Goal: Information Seeking & Learning: Learn about a topic

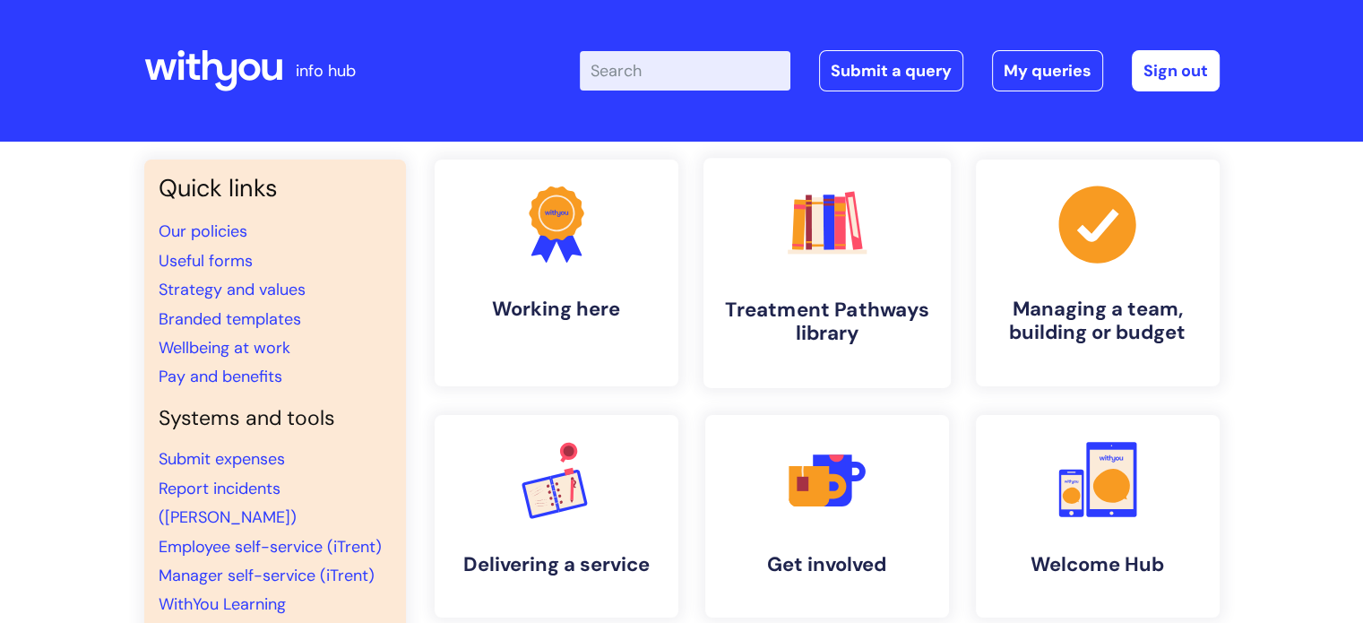
click at [856, 237] on polygon at bounding box center [853, 216] width 11 height 41
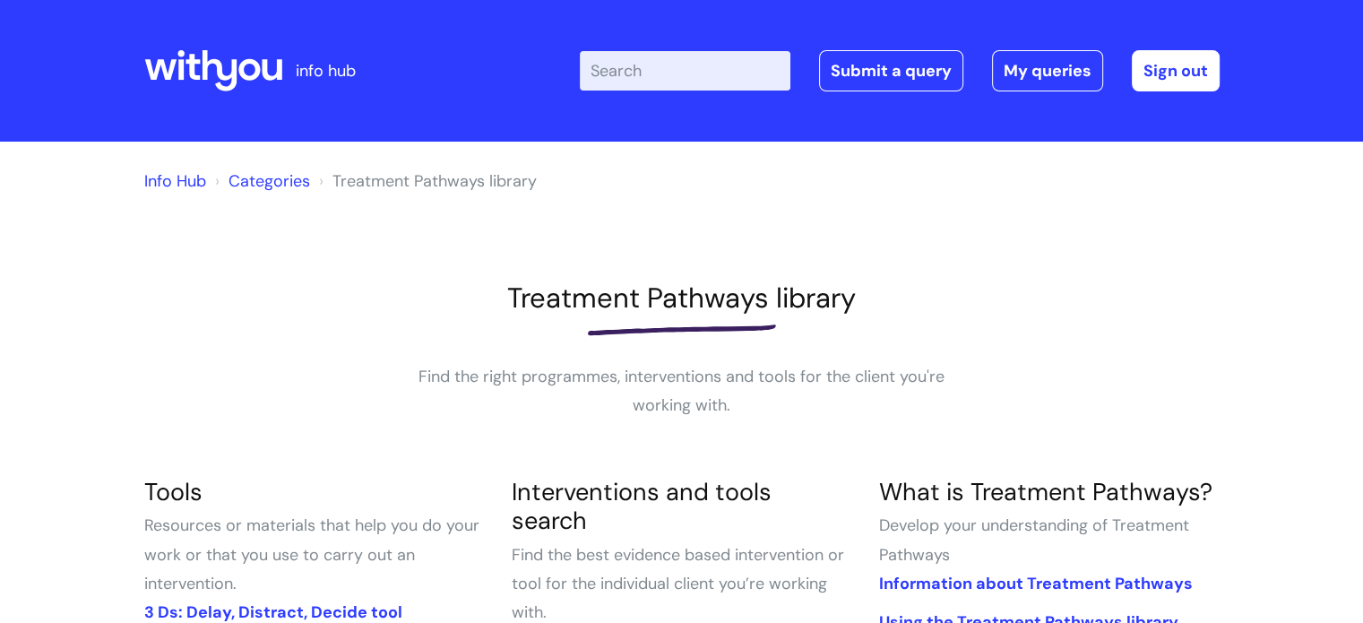
click at [657, 65] on input "Enter your search term here..." at bounding box center [685, 70] width 211 height 39
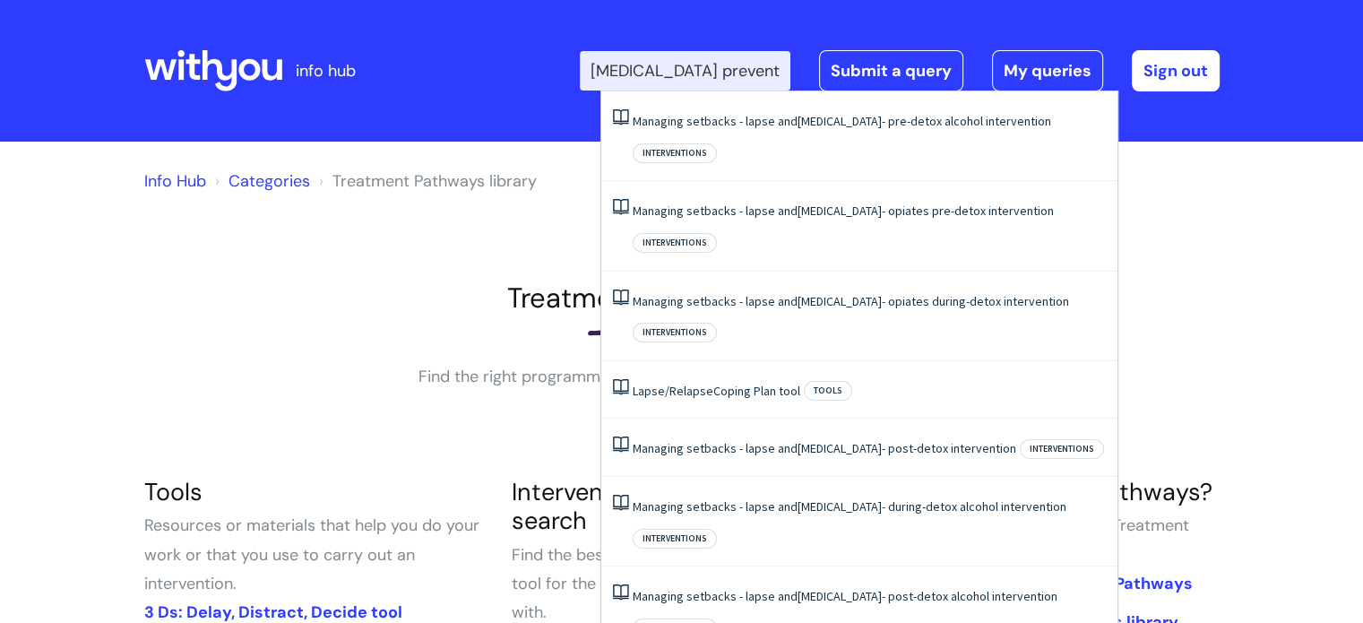
type input "relapse prevention"
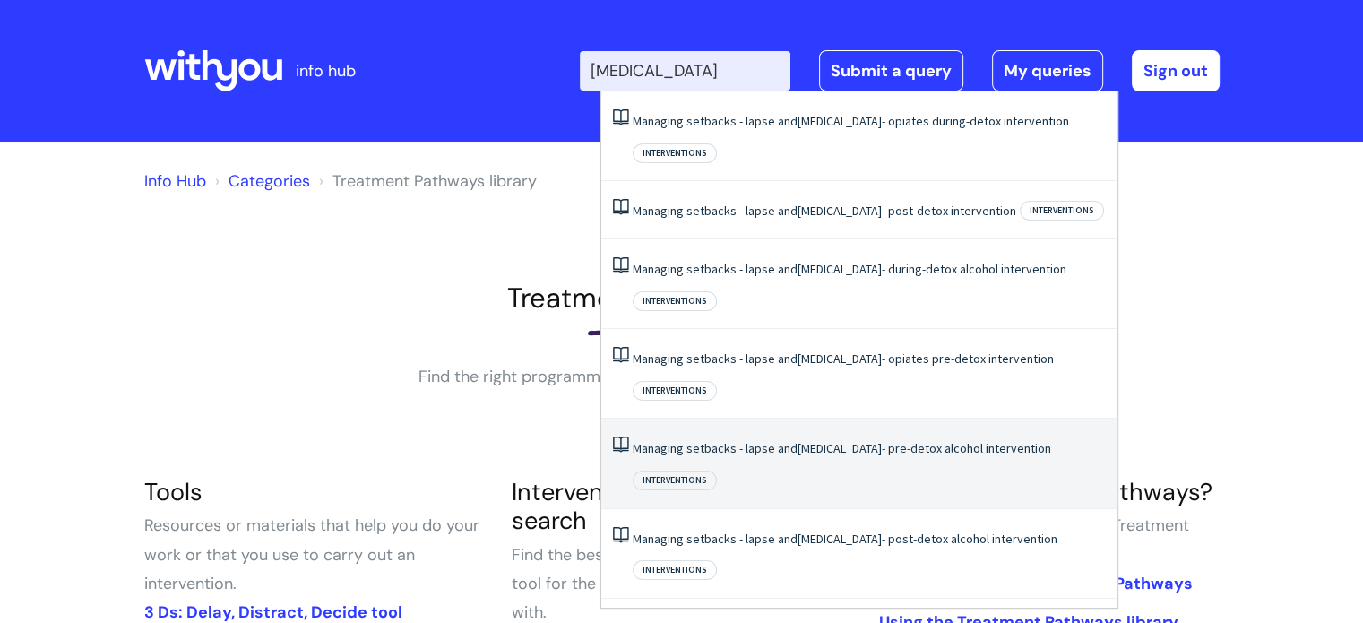
click at [870, 440] on link "Managing setbacks - lapse and relapse - pre-detox alcohol intervention" at bounding box center [842, 448] width 418 height 16
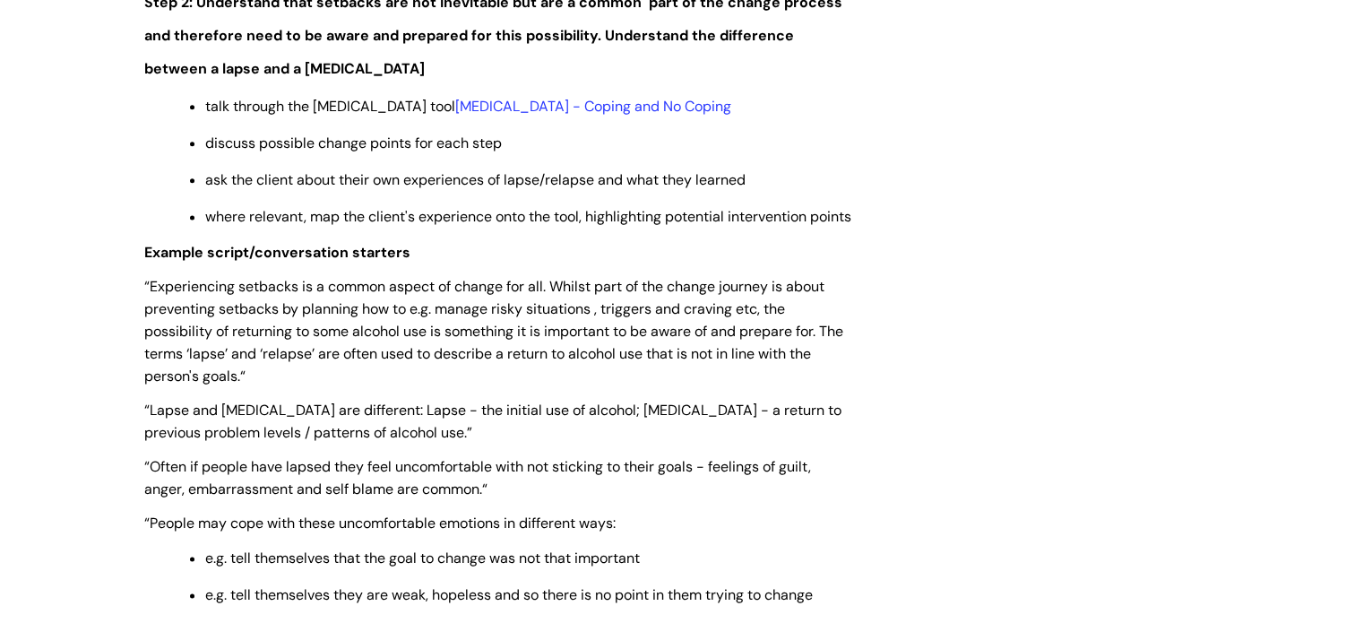
scroll to position [2310, 0]
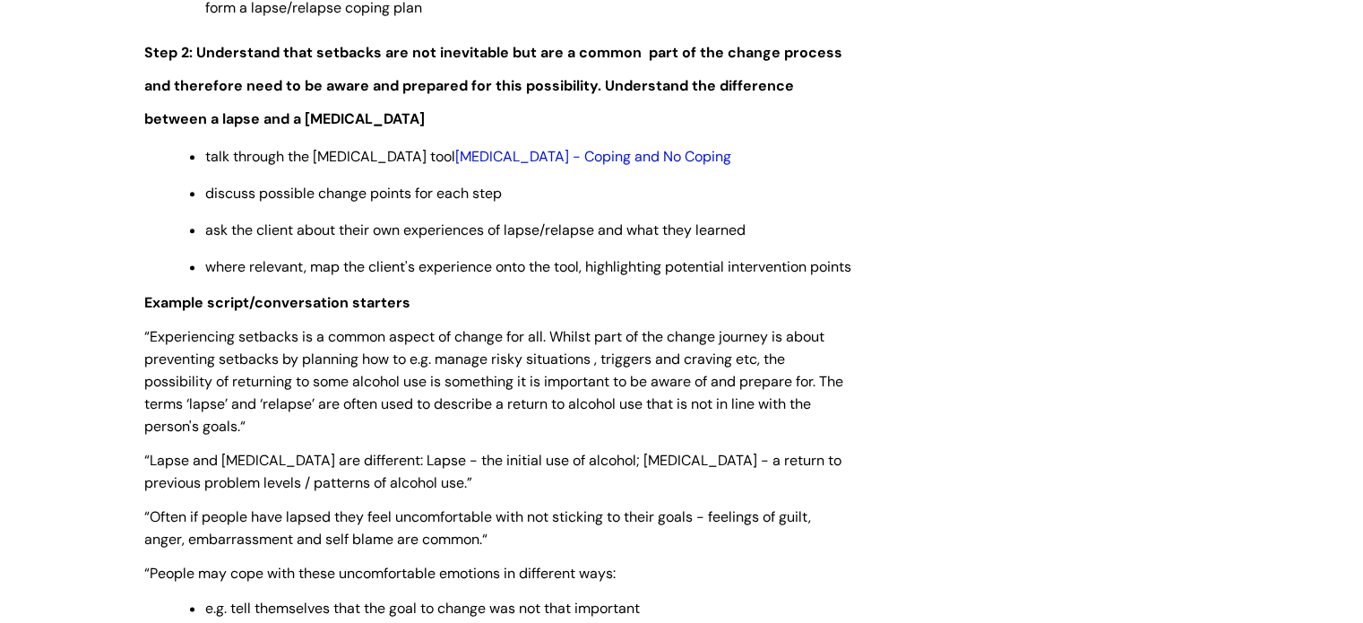
click at [580, 163] on link "Relapse - Coping and No Coping" at bounding box center [593, 156] width 276 height 19
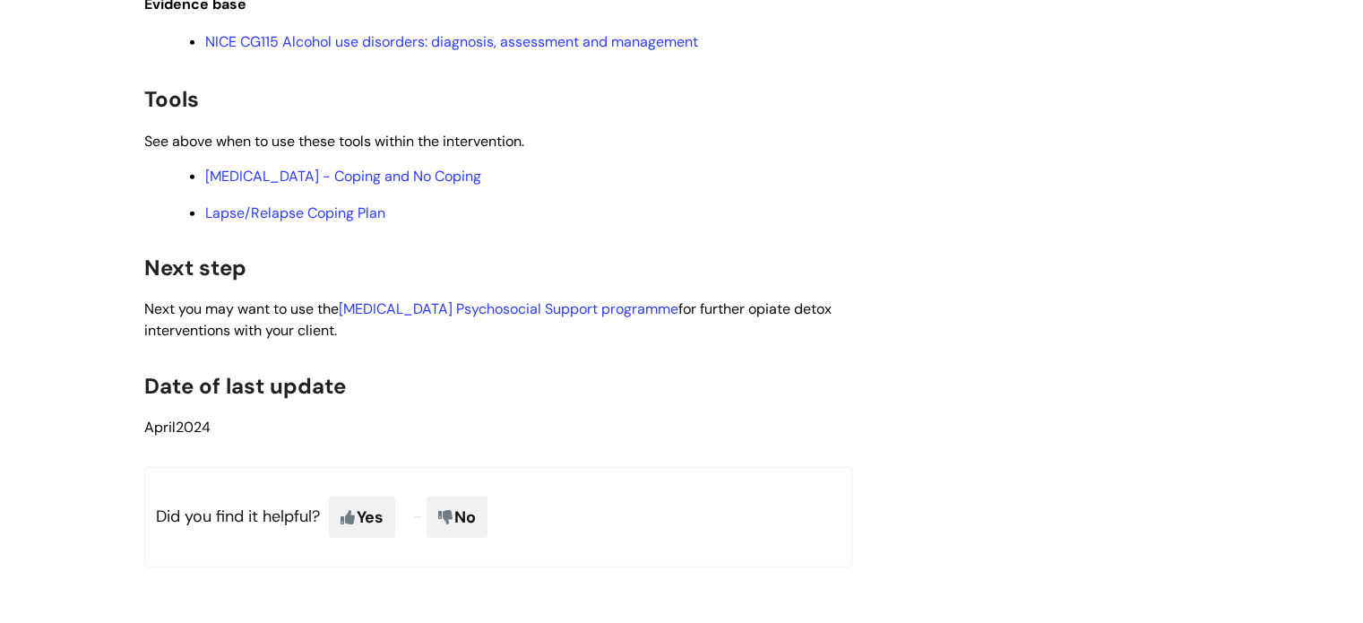
scroll to position [4992, 0]
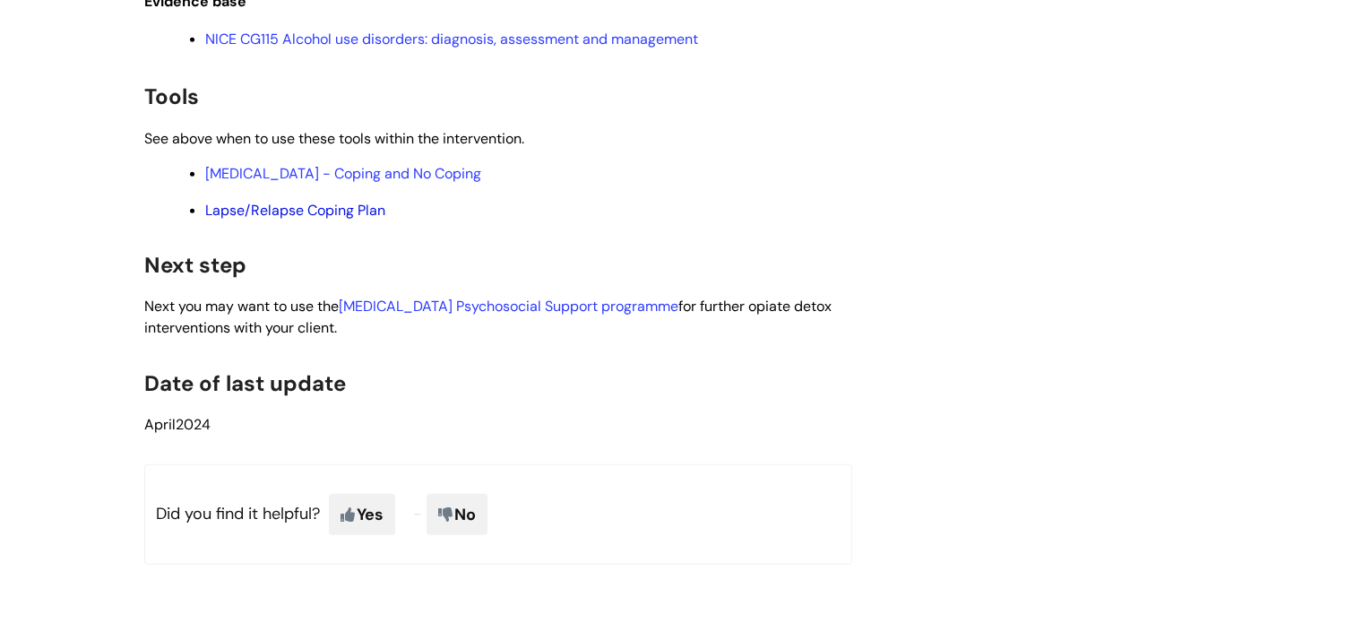
click at [339, 220] on link "Lapse/Relapse Coping Plan" at bounding box center [295, 210] width 180 height 19
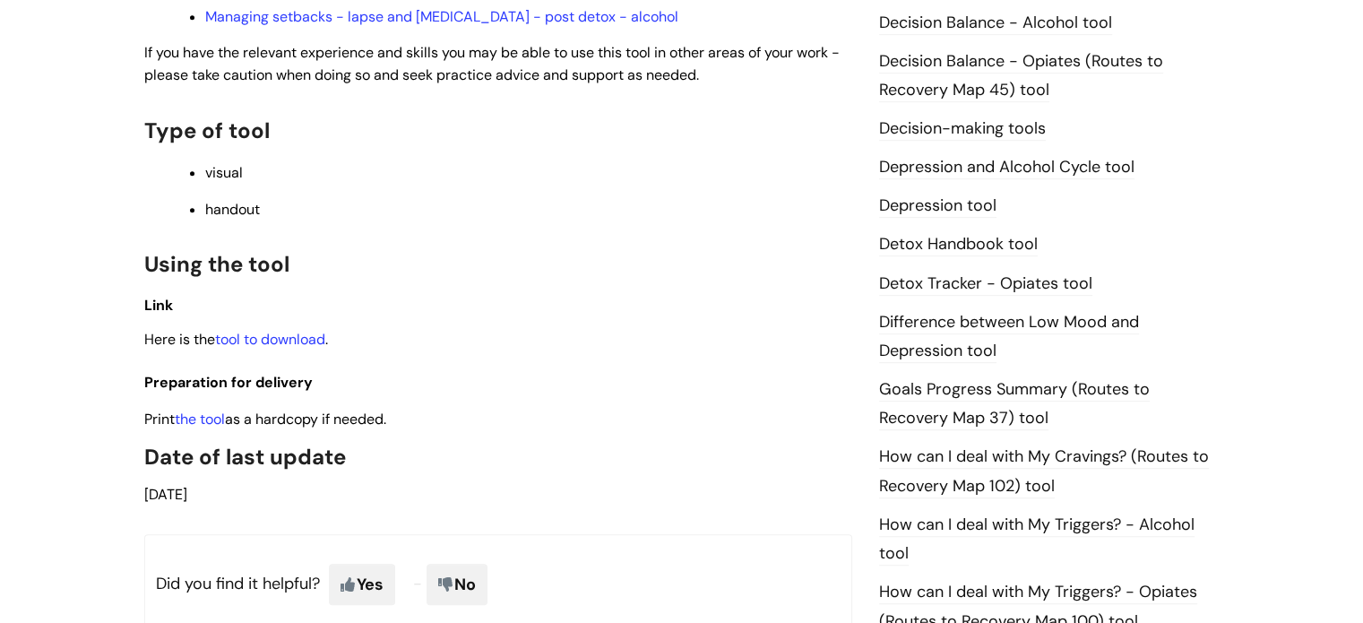
scroll to position [923, 0]
click at [208, 408] on link "the tool" at bounding box center [200, 417] width 50 height 19
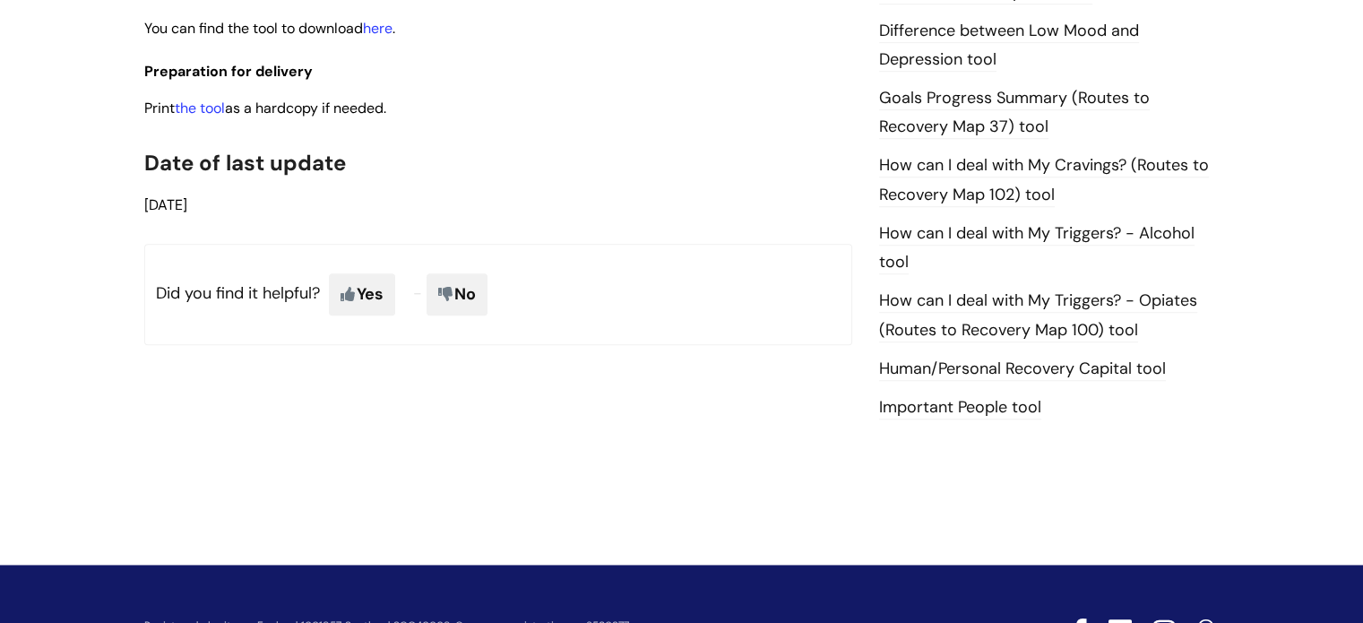
scroll to position [1212, 0]
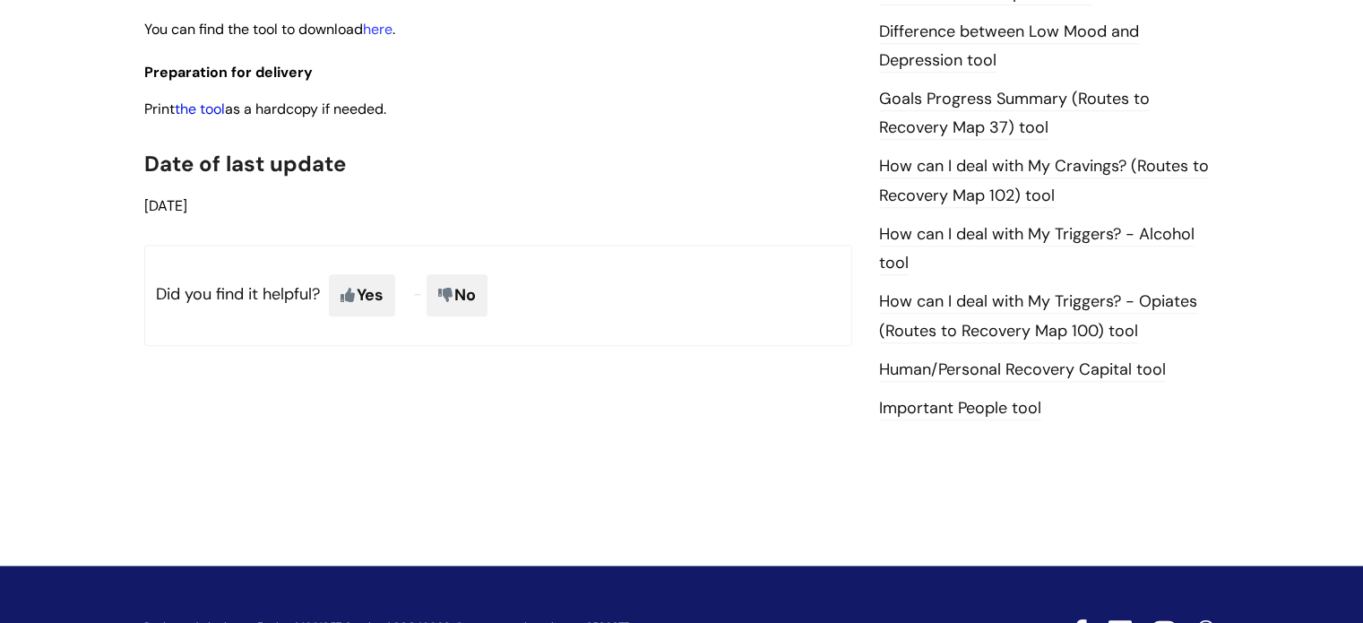
click at [202, 118] on link "the tool" at bounding box center [200, 108] width 50 height 19
